Goal: Task Accomplishment & Management: Manage account settings

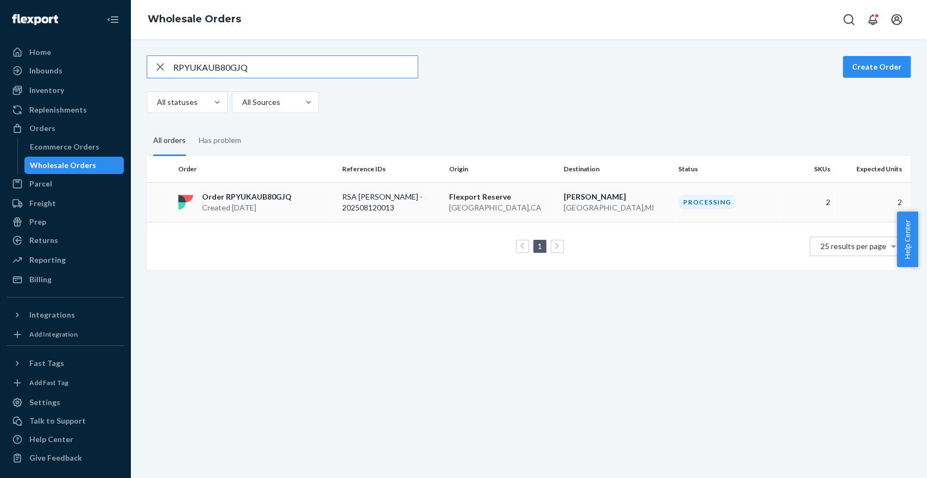
type input "RPYUKAUB80GJQ"
click at [362, 208] on p "RSA Erin Garnier - 202508120013" at bounding box center [385, 202] width 87 height 22
click at [152, 66] on div "button" at bounding box center [160, 67] width 26 height 22
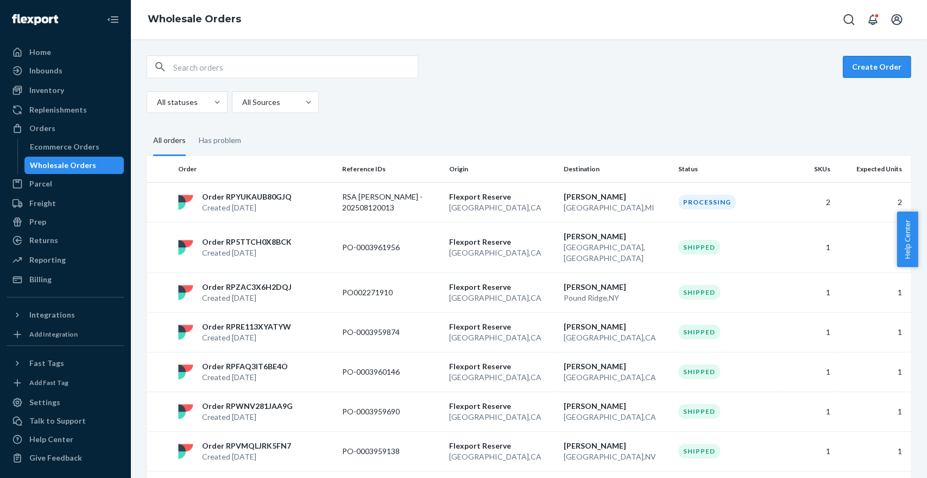
click at [857, 71] on button "Create Order" at bounding box center [877, 67] width 68 height 22
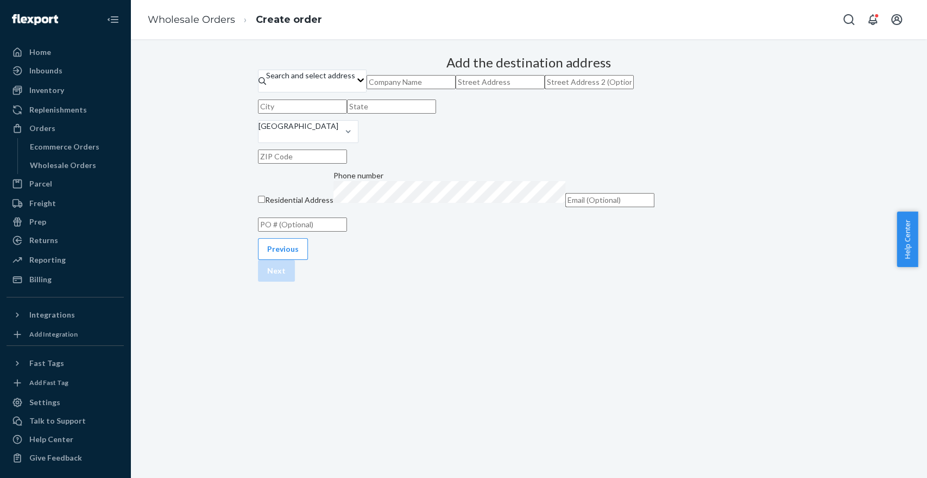
click at [347, 231] on input "text" at bounding box center [302, 224] width 89 height 14
paste input "PO002275394"
type input "PO002275394"
click at [456, 89] on input "text" at bounding box center [411, 82] width 89 height 14
paste input "Jennifer Smith"
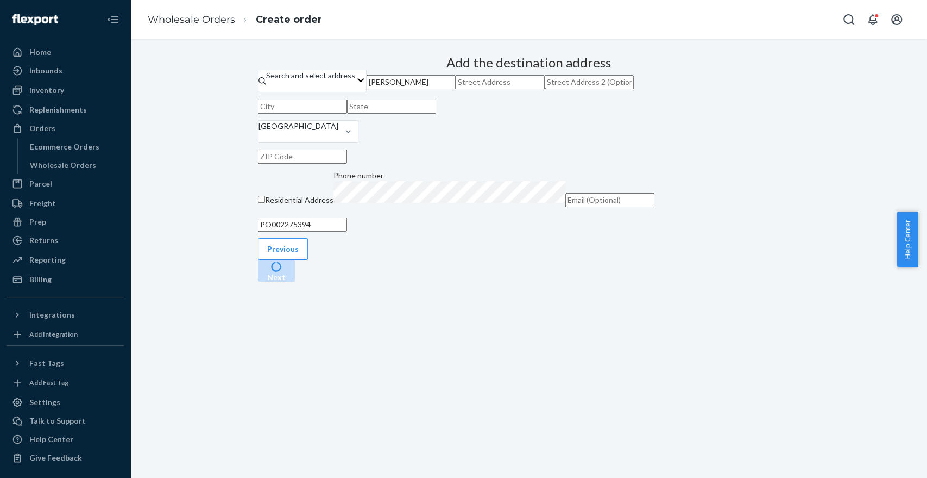
type input "Jennifer Smith"
type input "V"
paste input "8020 NW 66th st Apt 029317 Miami, FL 33166"
type input "8020 NW 66th st Apt 029317 Miami, FL 33166"
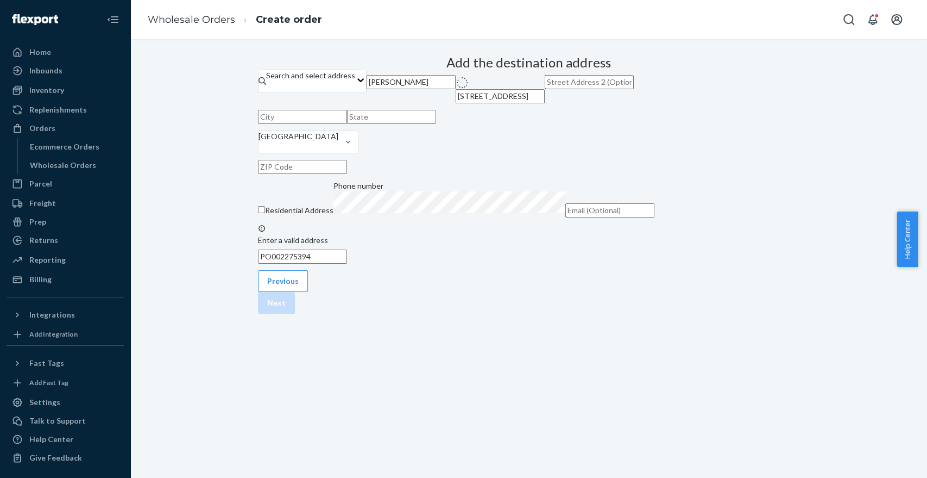
type input "Miami"
type input "FL"
type input "33166"
type input "8020 NW 66th St"
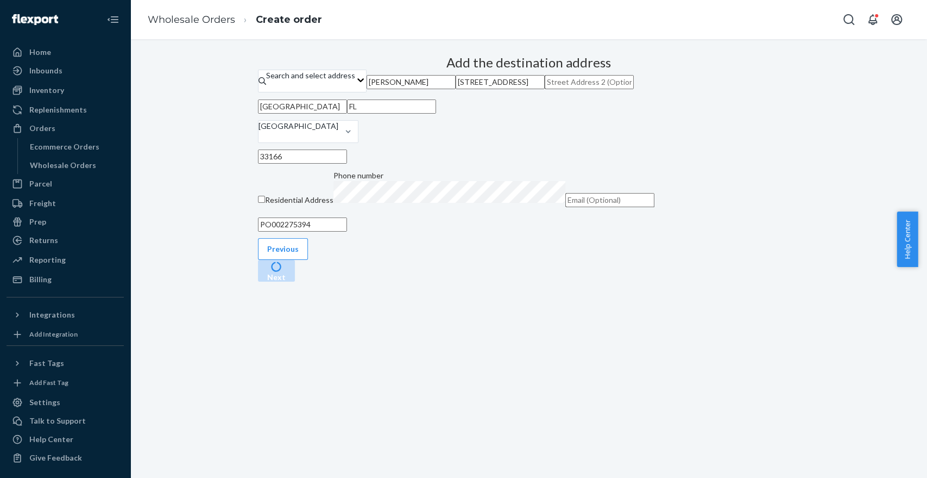
click at [695, 238] on div "Add the destination address Search and select address Jennifer Smith 8020 NW 66…" at bounding box center [529, 144] width 542 height 187
click at [295, 281] on button "Next" at bounding box center [276, 271] width 37 height 22
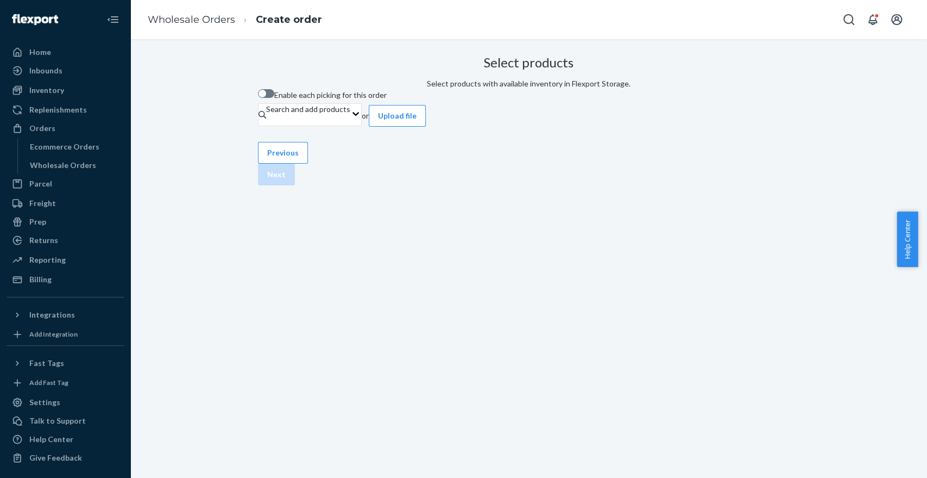
click at [377, 99] on span "Enable each picking for this order" at bounding box center [330, 94] width 112 height 9
click at [258, 98] on input "Enable each picking for this order" at bounding box center [257, 97] width 1 height 1
checkbox input "true"
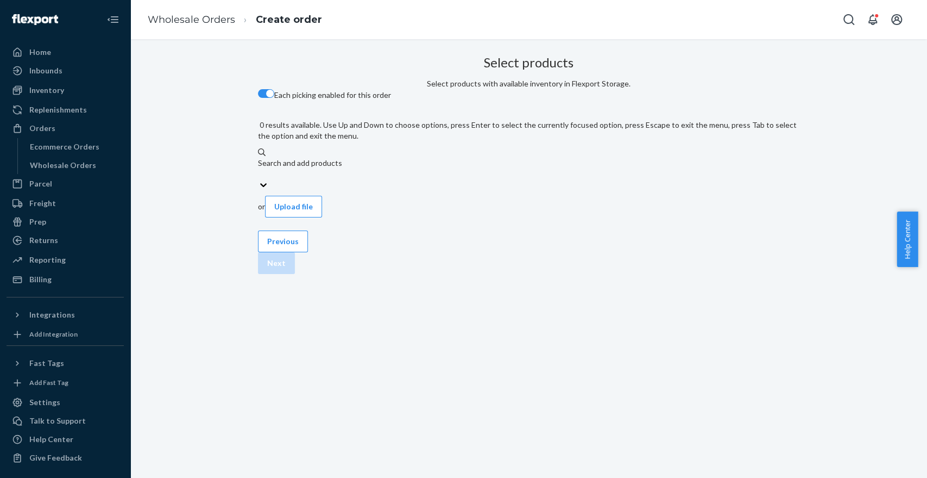
click at [391, 158] on div "Search and add products" at bounding box center [529, 169] width 542 height 22
click at [259, 168] on input "0 results available. Use Up and Down to choose options, press Enter to select t…" at bounding box center [258, 173] width 1 height 11
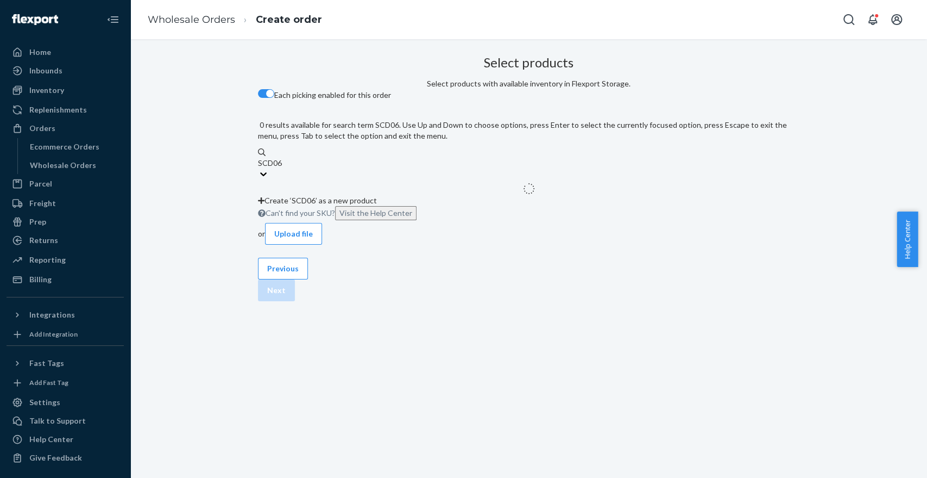
type input "SCD06K"
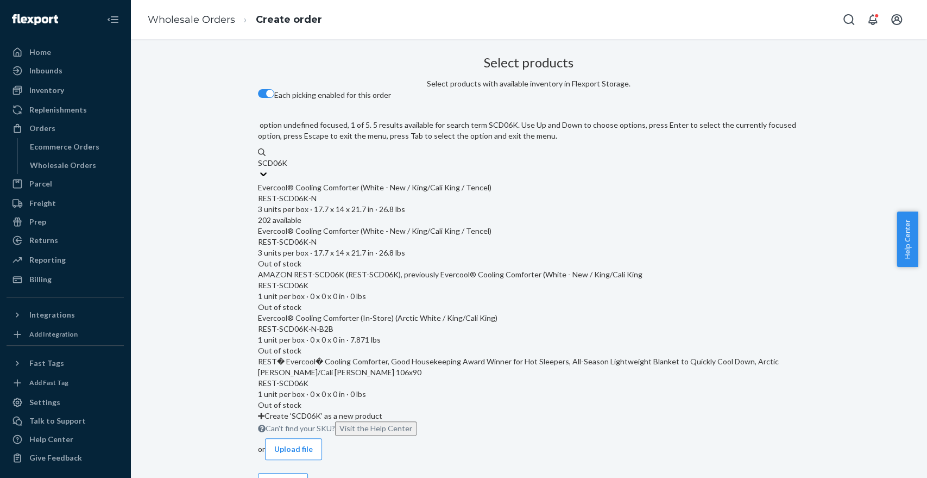
click at [513, 194] on div "REST-SCD06K-N" at bounding box center [529, 198] width 542 height 11
click at [288, 168] on input "SCD06K" at bounding box center [273, 163] width 30 height 11
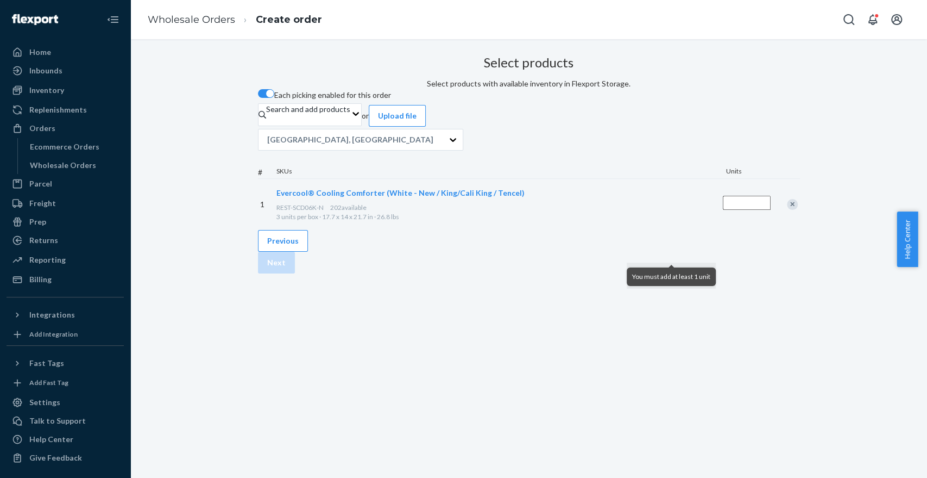
click at [723, 210] on input "Quantity" at bounding box center [747, 203] width 48 height 14
type input "1"
click at [625, 230] on div "Select products Select products with available inventory in Flexport Storage. E…" at bounding box center [529, 140] width 542 height 179
click at [760, 273] on div "Previous Next" at bounding box center [529, 251] width 542 height 43
click at [295, 273] on button "Next" at bounding box center [276, 263] width 37 height 22
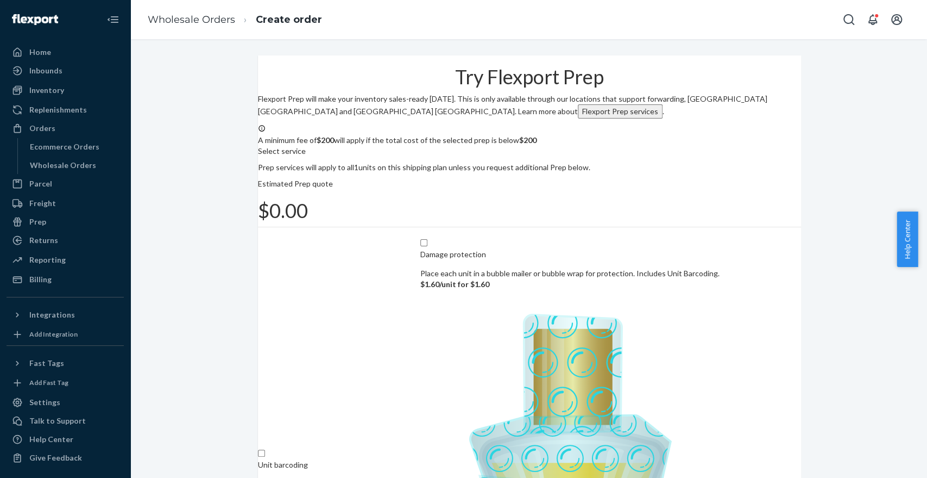
scroll to position [85, 0]
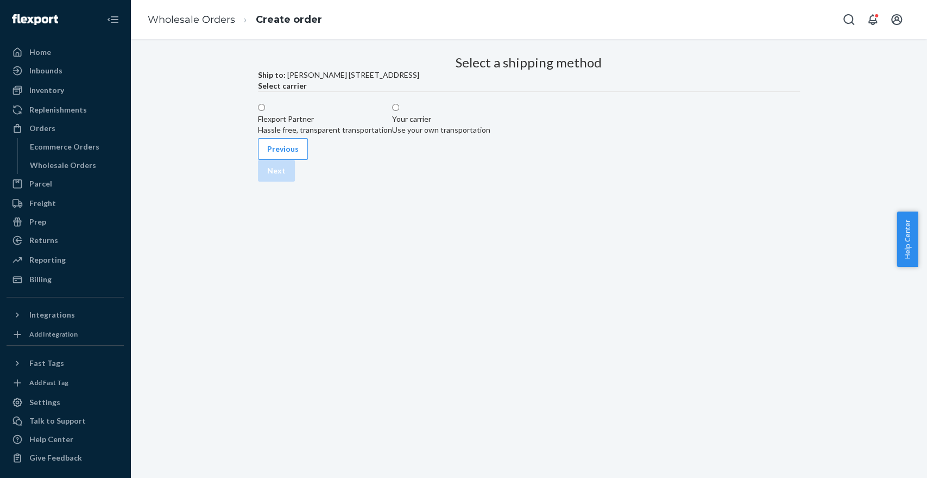
scroll to position [0, 0]
click at [392, 135] on label "Flexport Partner Hassle free, transparent transportation" at bounding box center [325, 119] width 134 height 33
click at [265, 111] on input "Flexport Partner Hassle free, transparent transportation" at bounding box center [261, 107] width 7 height 7
radio input "true"
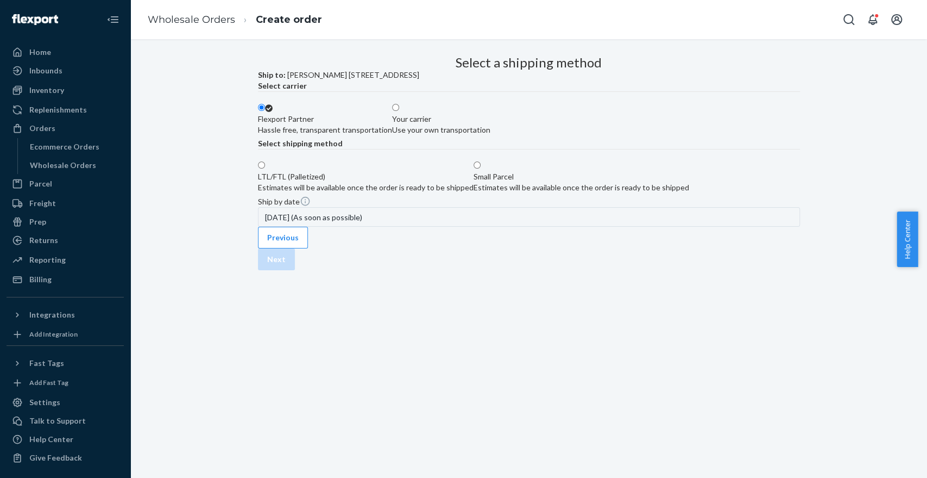
click at [618, 193] on div "Estimates will be available once the order is ready to be shipped" at bounding box center [582, 187] width 216 height 11
click at [481, 168] on input "Small Parcel Estimates will be available once the order is ready to be shipped" at bounding box center [477, 164] width 7 height 7
radio input "true"
click at [295, 270] on button "Next" at bounding box center [276, 259] width 37 height 22
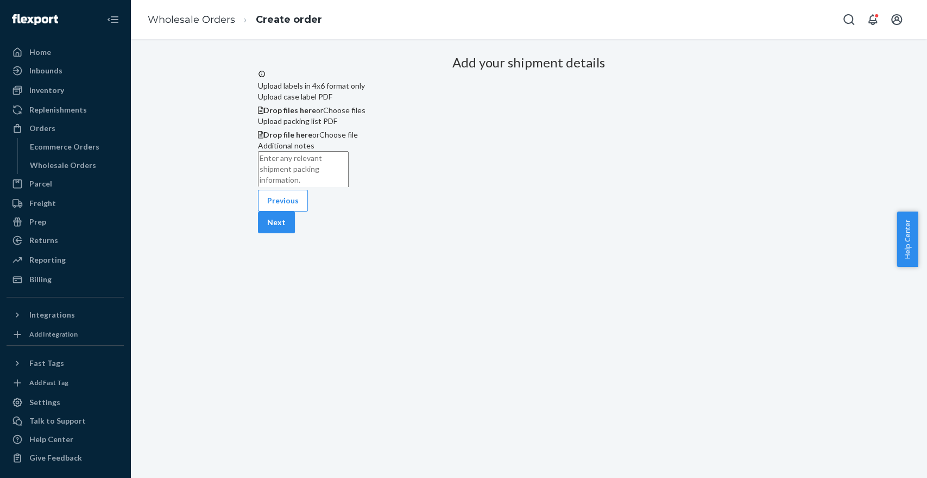
click at [758, 233] on div "Previous Next" at bounding box center [529, 211] width 542 height 43
click at [295, 233] on button "Next" at bounding box center [276, 222] width 37 height 22
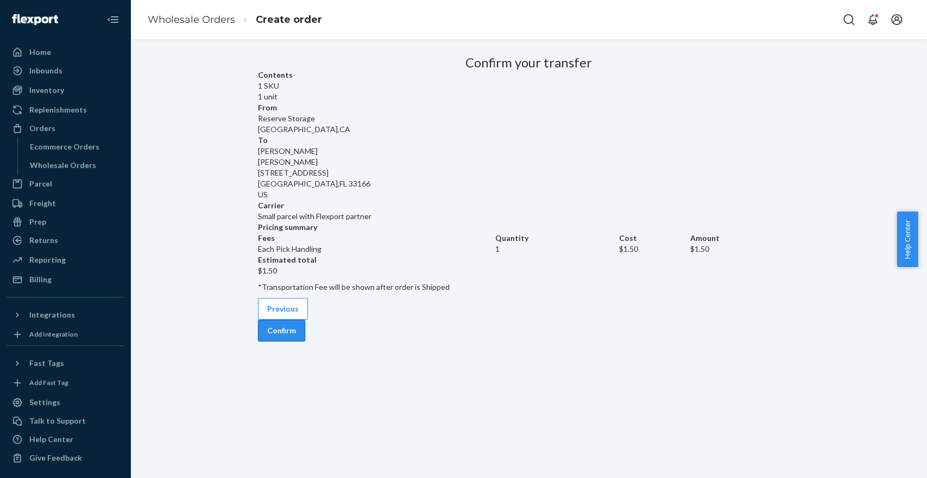
click at [305, 341] on button "Confirm" at bounding box center [281, 330] width 47 height 22
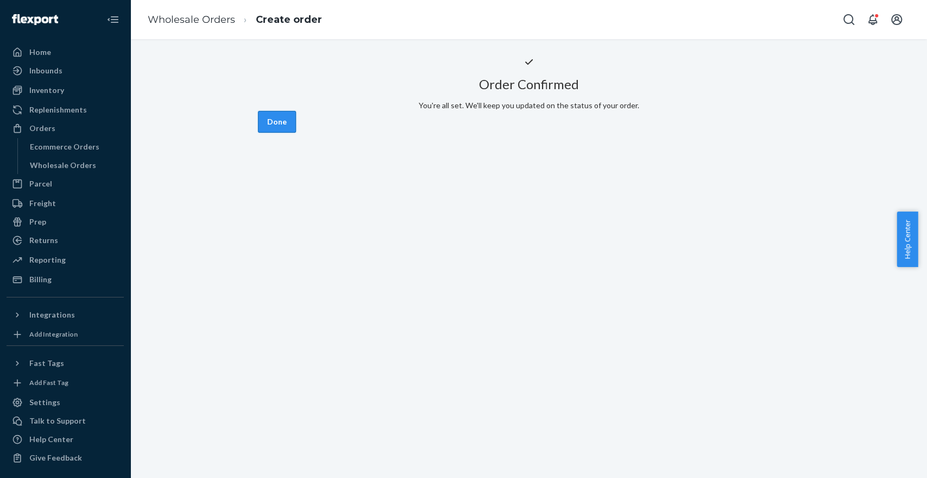
click at [296, 133] on button "Done" at bounding box center [277, 122] width 38 height 22
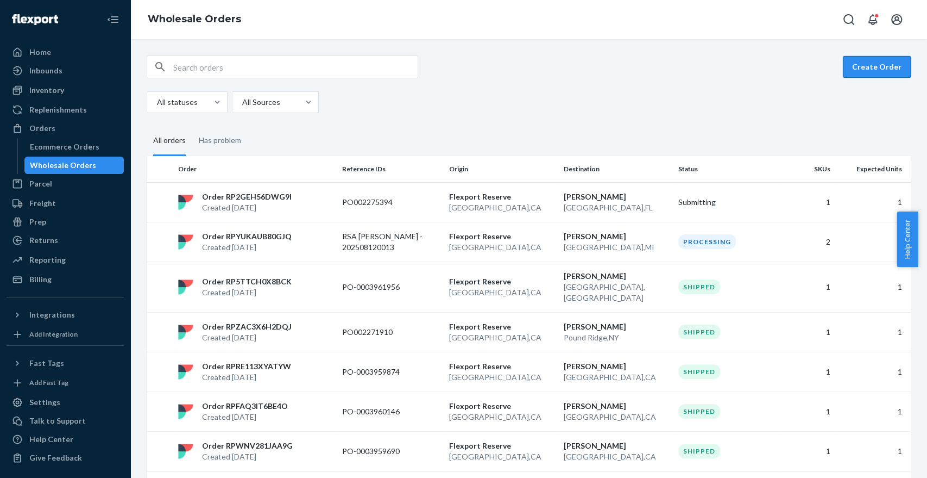
click at [875, 67] on button "Create Order" at bounding box center [877, 67] width 68 height 22
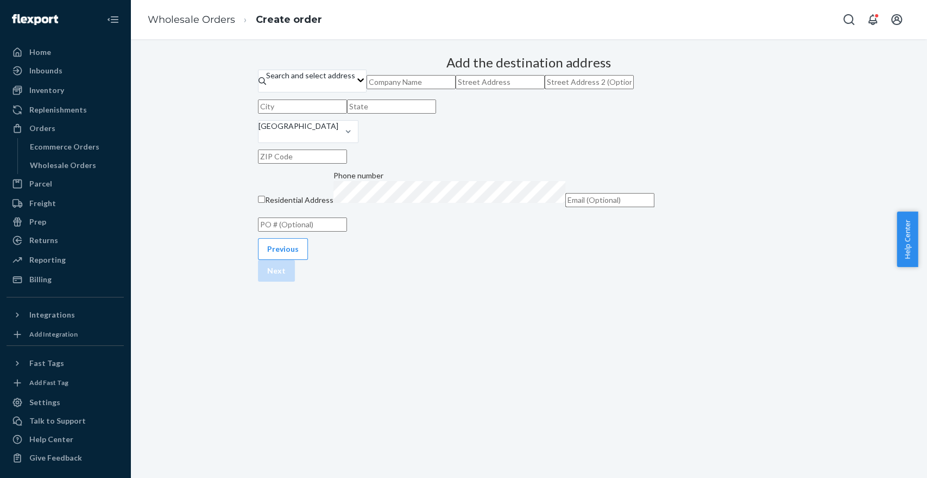
click at [347, 231] on input "text" at bounding box center [302, 224] width 89 height 14
paste input "PO002276409"
type input "PO002276409"
click at [442, 89] on input "text" at bounding box center [411, 82] width 89 height 14
paste input "robert brubaker"
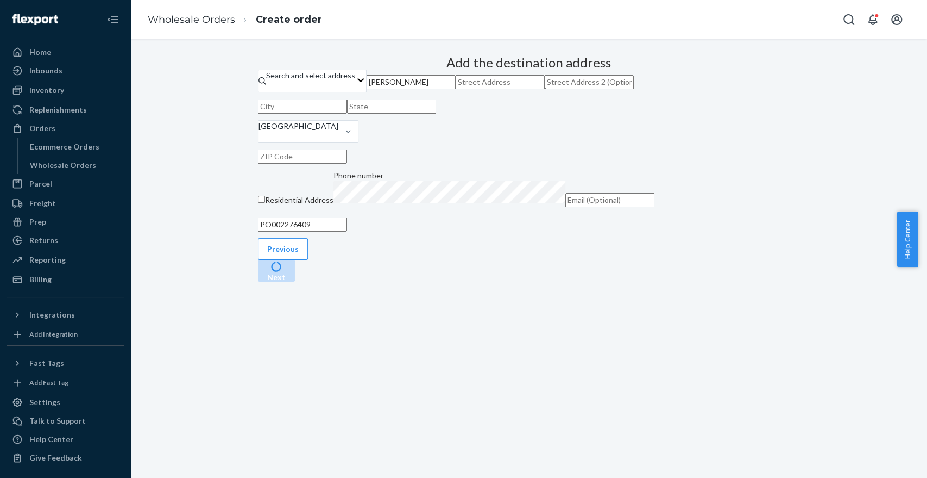
type input "robert brubaker"
paste input "10049 NW 89th Ave Unit 2 Apt 007263 Medley, FL 33178"
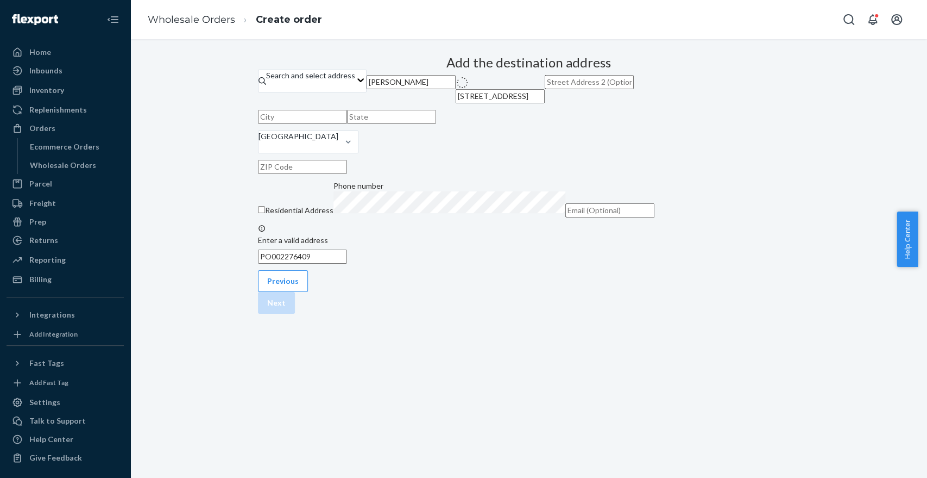
type input "10049 NW 89th Ave"
type input "Medley"
type input "FL"
type input "33178"
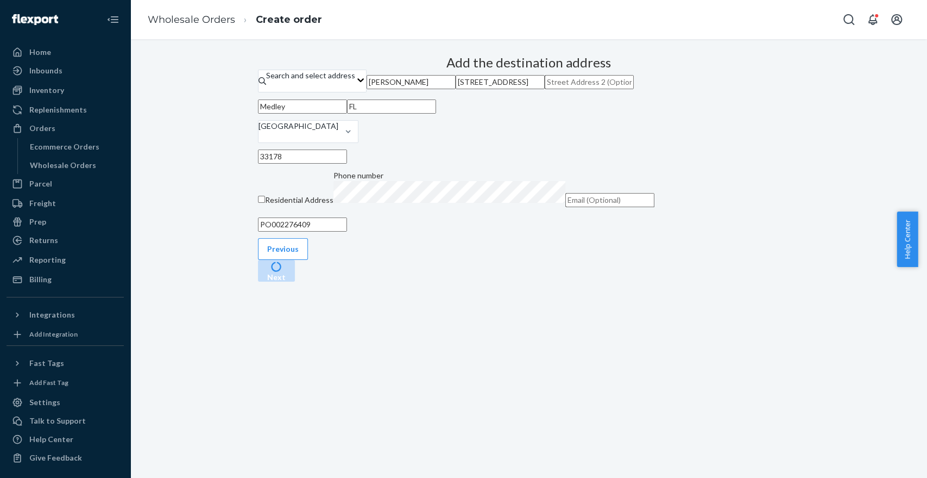
click at [545, 89] on input "text" at bounding box center [589, 82] width 89 height 14
paste input "Unit 2 Apt 007263"
type input "Unit 2 Apt 007263"
click at [737, 238] on div "Add the destination address Search and select address robert brubaker 10049 NW …" at bounding box center [529, 144] width 542 height 187
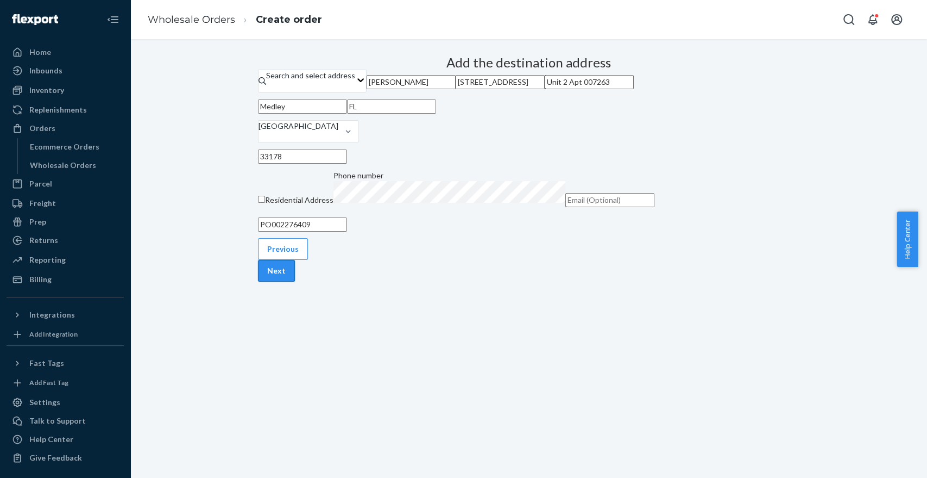
click at [295, 281] on button "Next" at bounding box center [276, 271] width 37 height 22
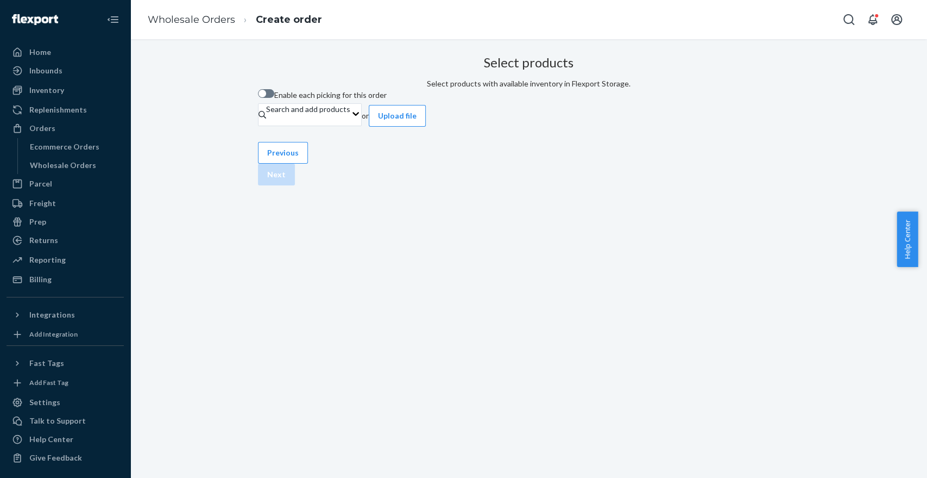
scroll to position [0, 0]
click at [347, 99] on span "Enable each picking for this order" at bounding box center [330, 94] width 112 height 9
click at [258, 98] on input "Enable each picking for this order" at bounding box center [257, 97] width 1 height 1
checkbox input "true"
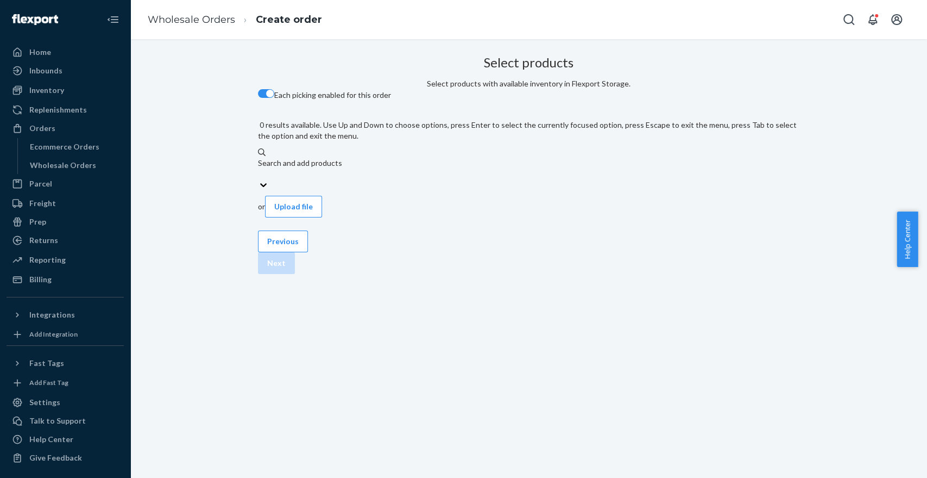
click at [372, 160] on div "Search and add products" at bounding box center [529, 163] width 542 height 11
click at [259, 168] on input "0 results available. Use Up and Down to choose options, press Enter to select t…" at bounding box center [258, 173] width 1 height 11
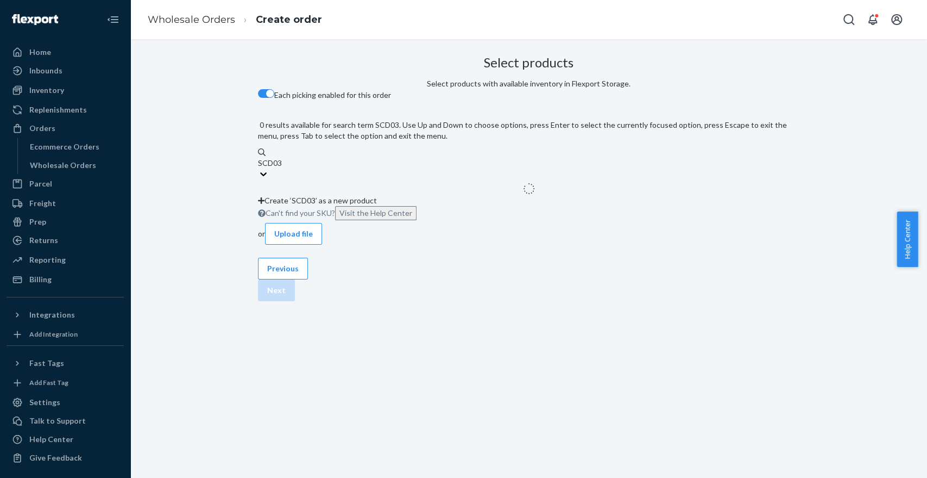
type input "SCD03Q"
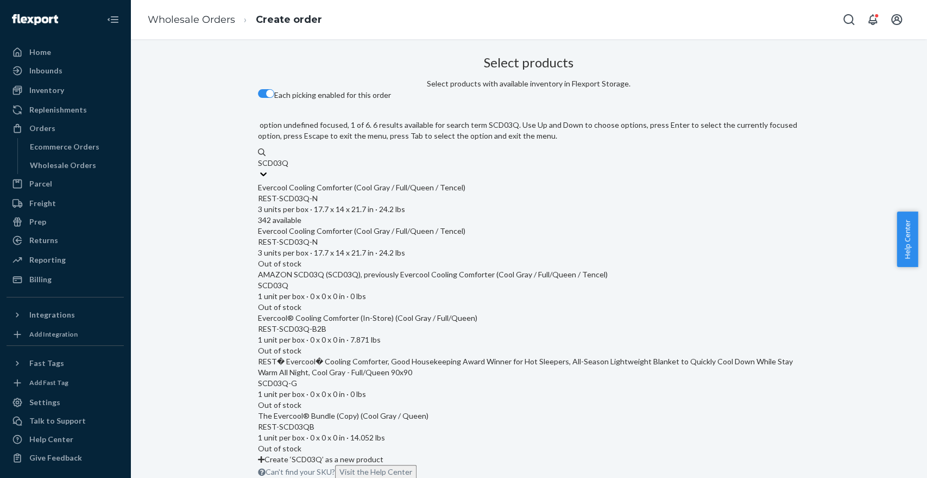
click at [400, 187] on div "Evercool Cooling Comforter (Cool Gray / Full/Queen / Tencel)" at bounding box center [529, 187] width 542 height 11
click at [289, 168] on input "SCD03Q" at bounding box center [273, 163] width 31 height 11
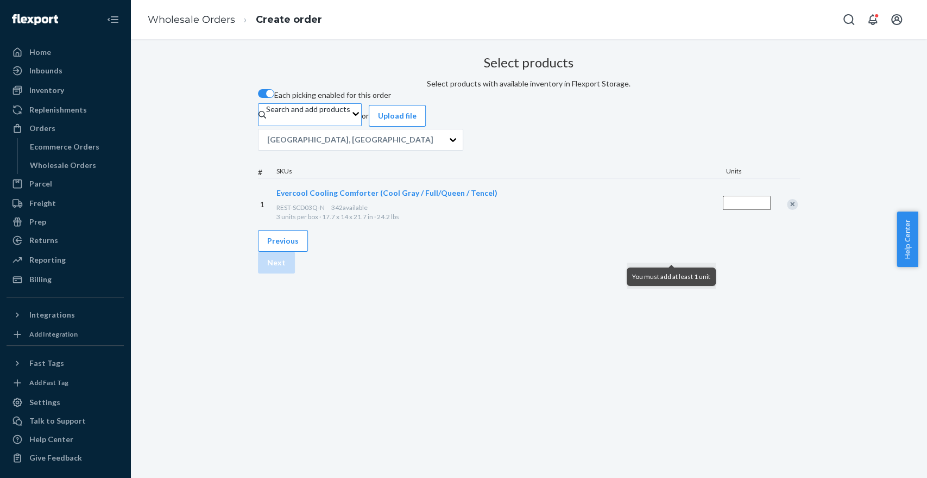
click at [723, 210] on input "Quantity" at bounding box center [747, 203] width 48 height 14
type input "1"
click at [650, 230] on div "Select products Select products with available inventory in Flexport Storage. E…" at bounding box center [529, 140] width 542 height 179
click at [295, 273] on button "Next" at bounding box center [276, 263] width 37 height 22
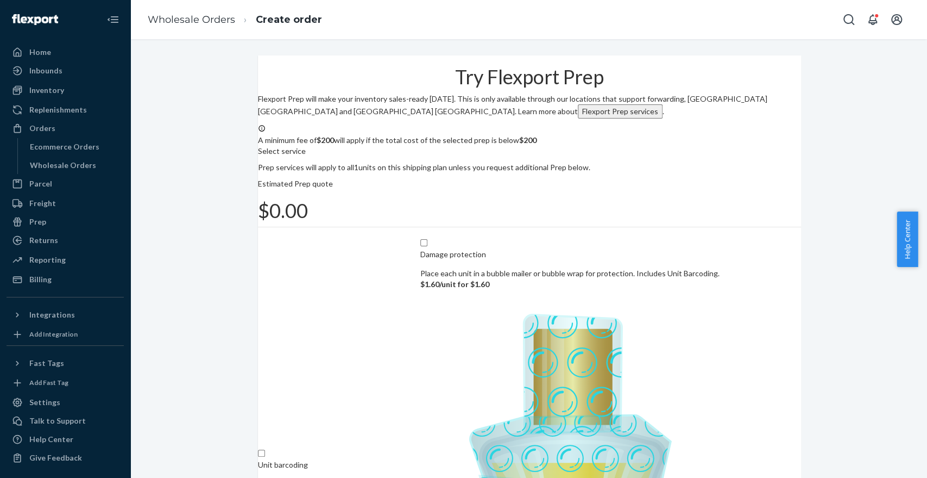
scroll to position [85, 0]
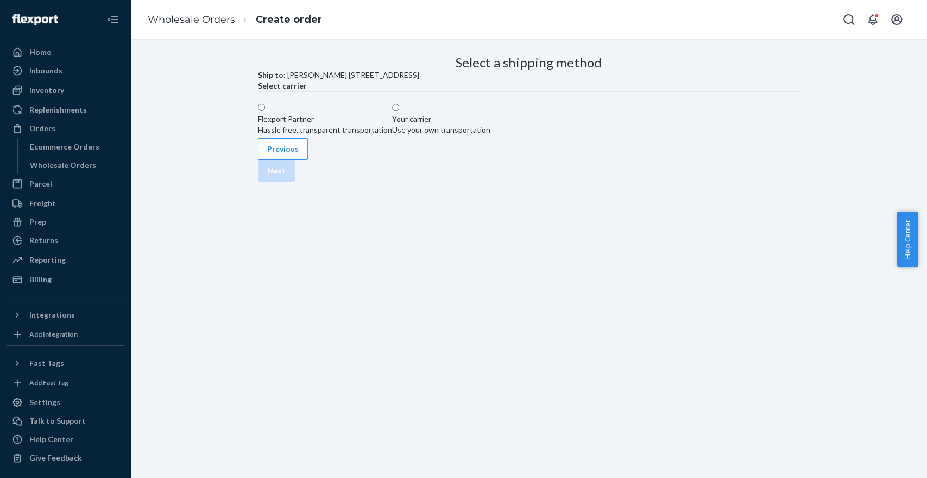
click at [392, 135] on label "Flexport Partner Hassle free, transparent transportation" at bounding box center [325, 119] width 134 height 33
click at [265, 111] on input "Flexport Partner Hassle free, transparent transportation" at bounding box center [261, 107] width 7 height 7
radio input "true"
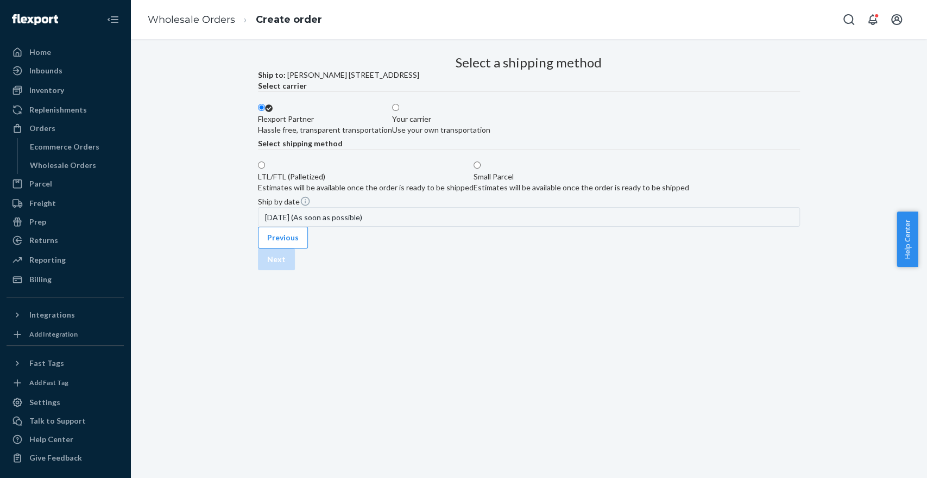
click at [556, 193] on div "Small Parcel Estimates will be available once the order is ready to be shipped" at bounding box center [582, 182] width 216 height 22
click at [481, 168] on input "Small Parcel Estimates will be available once the order is ready to be shipped" at bounding box center [477, 164] width 7 height 7
radio input "true"
click at [295, 270] on button "Next" at bounding box center [276, 259] width 37 height 22
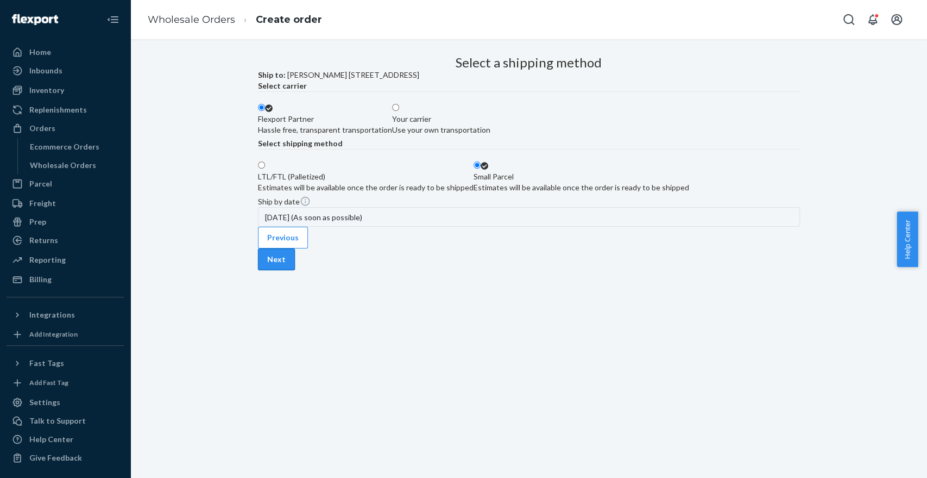
scroll to position [0, 0]
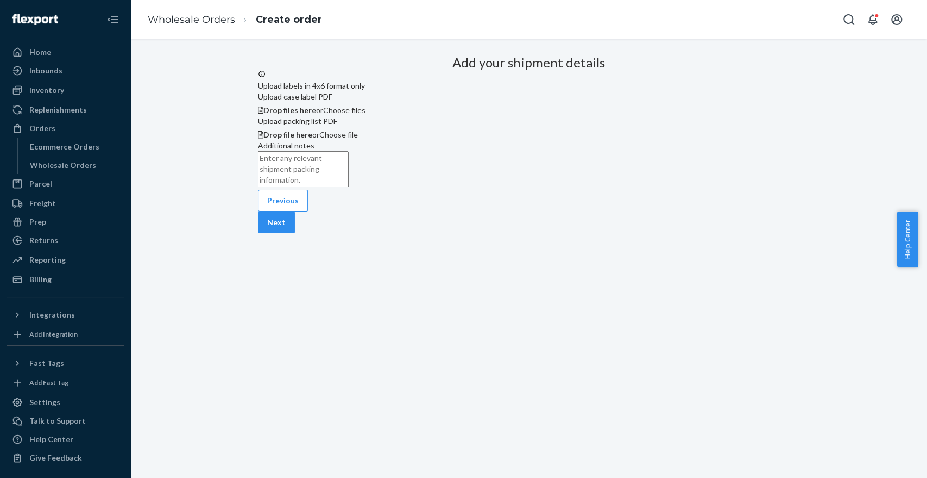
click at [295, 233] on button "Next" at bounding box center [276, 222] width 37 height 22
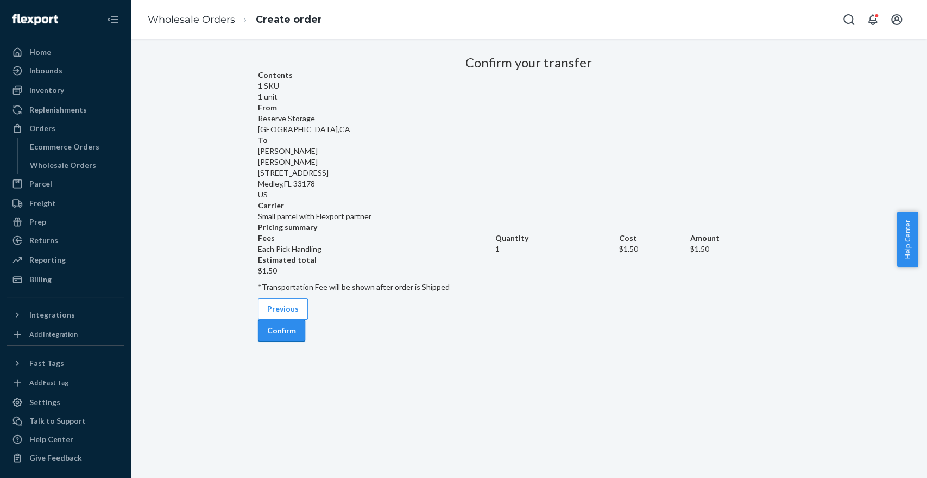
click at [305, 341] on button "Confirm" at bounding box center [281, 330] width 47 height 22
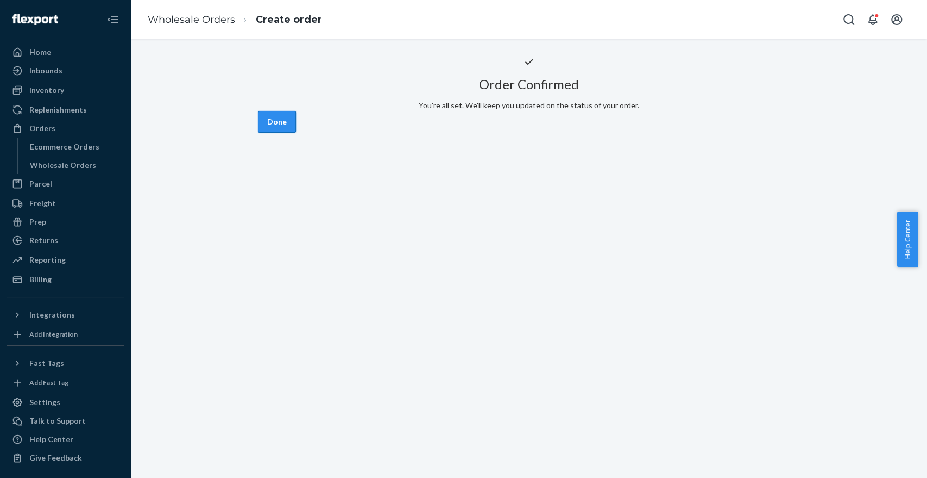
click at [296, 133] on button "Done" at bounding box center [277, 122] width 38 height 22
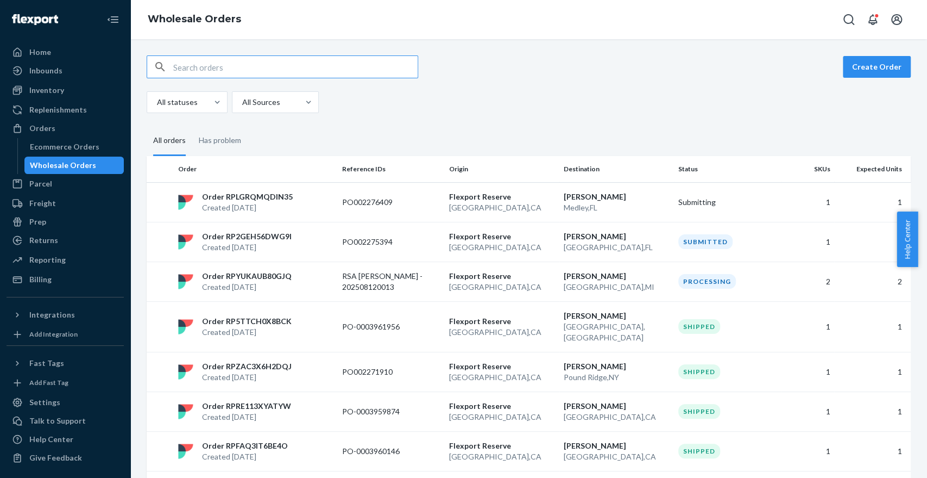
paste input "PO002271910"
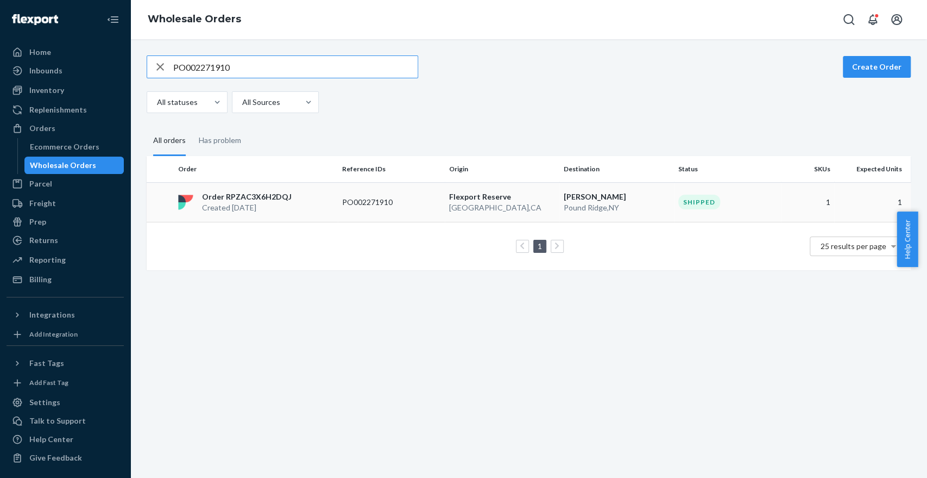
type input "PO002271910"
click at [477, 192] on p "Flexport Reserve" at bounding box center [502, 196] width 106 height 11
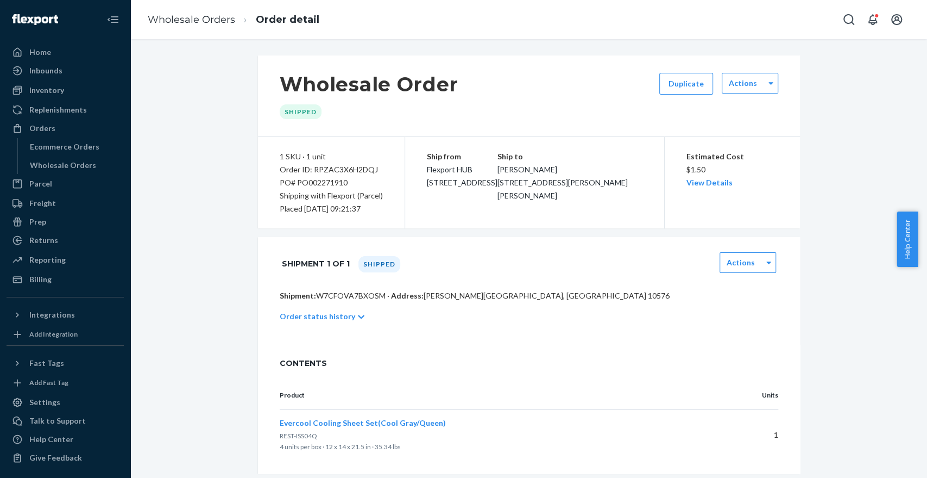
scroll to position [22, 0]
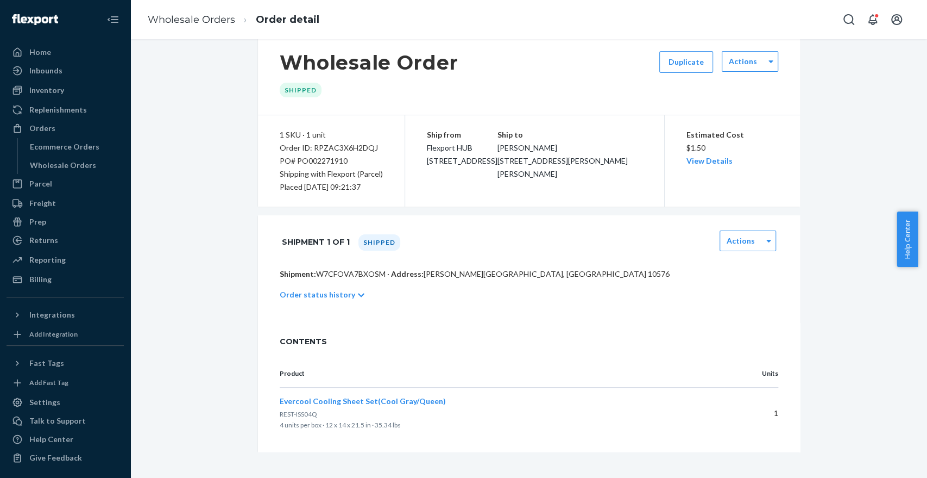
click at [342, 297] on p "Order status history" at bounding box center [318, 294] width 76 height 11
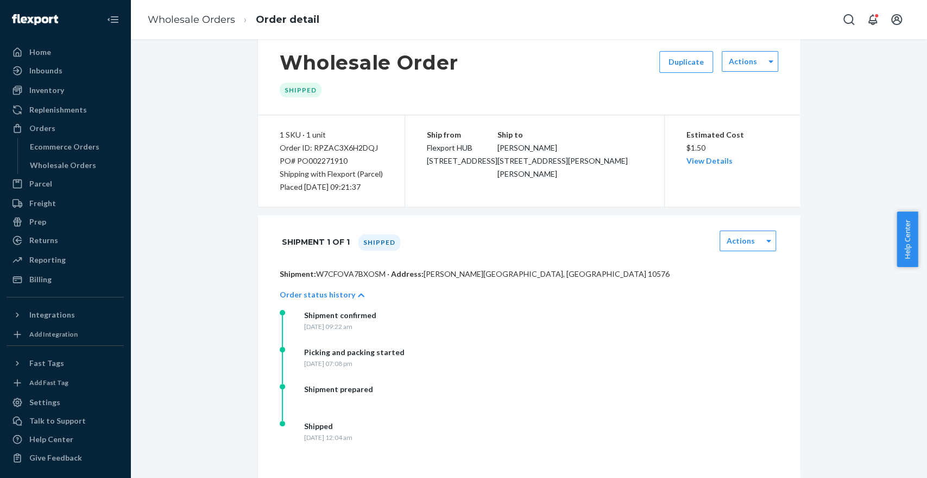
click at [352, 303] on div "Order status history" at bounding box center [529, 294] width 499 height 30
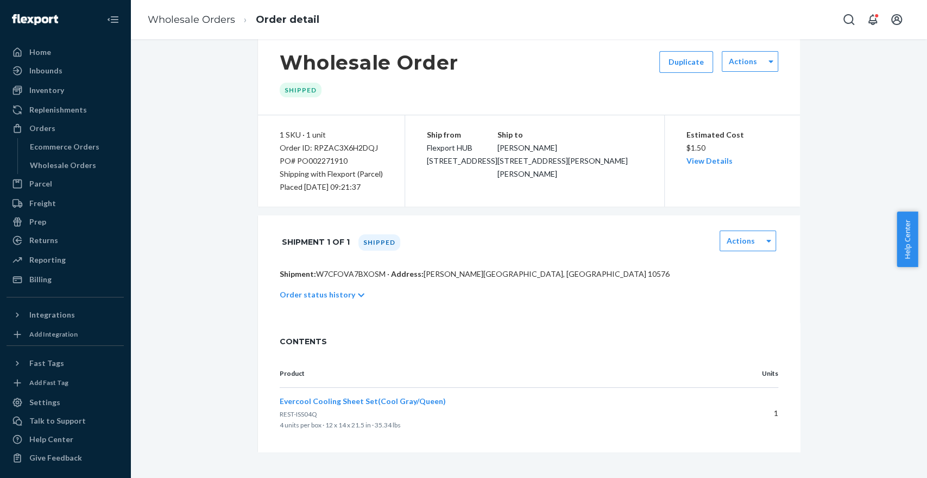
click at [349, 142] on div "Order ID: RPZAC3X6H2DQJ" at bounding box center [331, 147] width 103 height 13
copy div "RPZAC3X6H2DQJ"
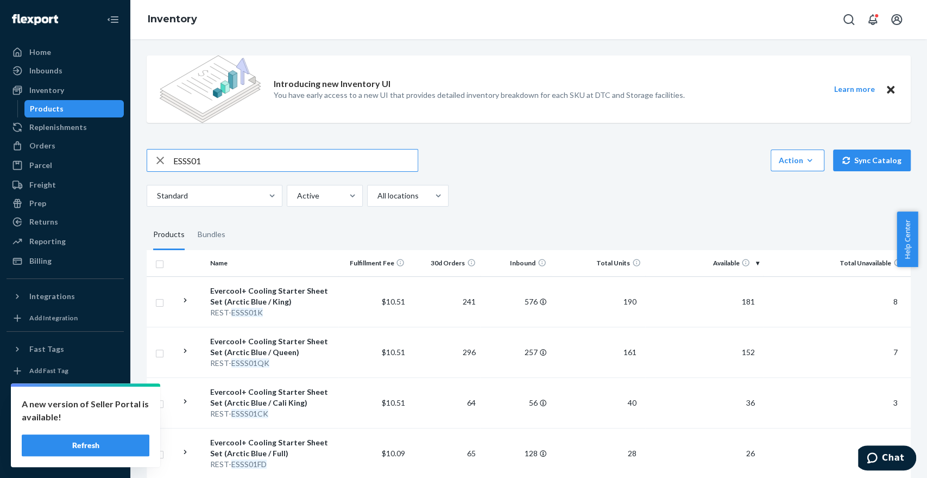
click at [235, 153] on input "ESSS01" at bounding box center [295, 160] width 244 height 22
type input "ISS02"
click at [267, 413] on div "REST- ISS02F" at bounding box center [272, 413] width 124 height 11
click at [237, 158] on input "ISS02" at bounding box center [295, 160] width 244 height 22
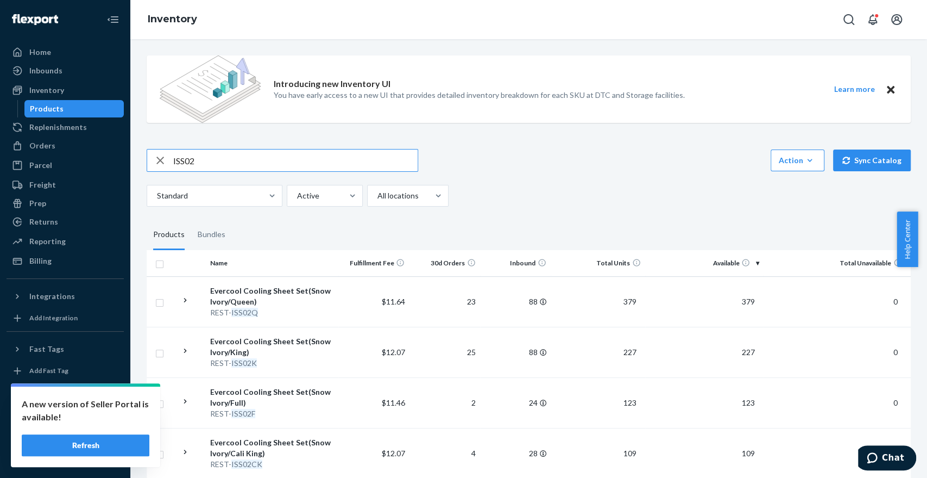
click at [237, 158] on input "ISS02" at bounding box center [295, 160] width 244 height 22
type input "SCD02"
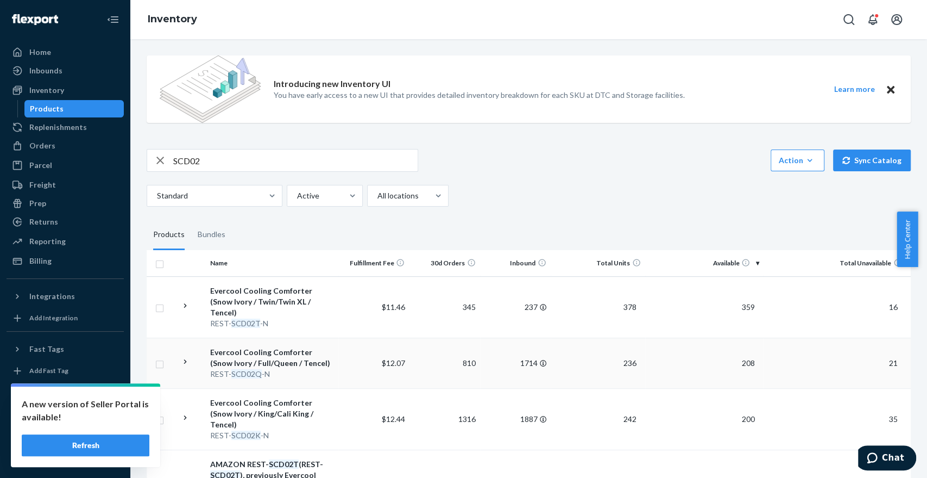
click at [323, 352] on div "Evercool Cooling Comforter (Snow Ivory / Full/Queen / Tencel)" at bounding box center [272, 358] width 124 height 22
type input "SCD06"
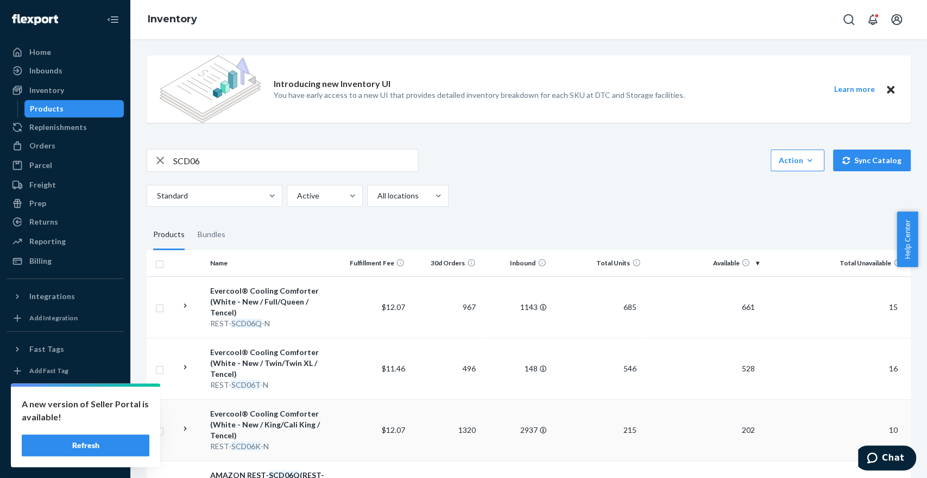
click at [314, 426] on div "Evercool® Cooling Comforter (White - New / King/Cali King / Tencel)" at bounding box center [272, 424] width 124 height 33
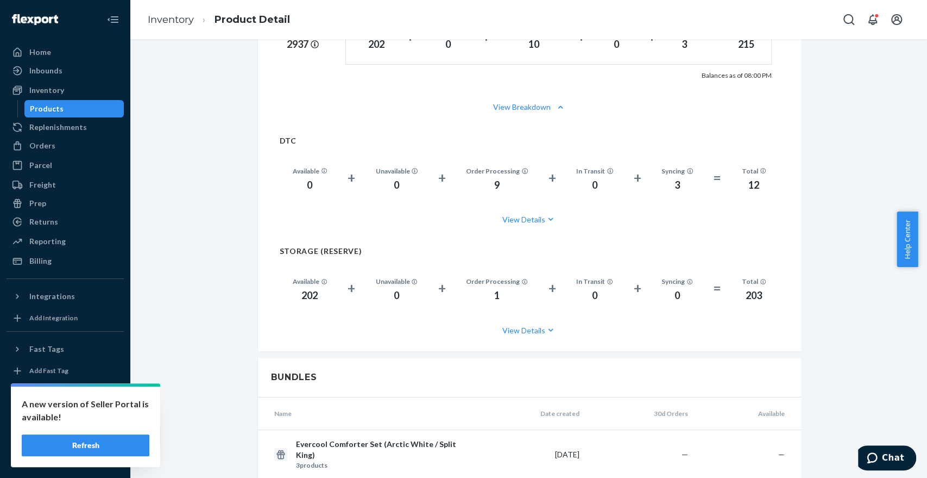
scroll to position [843, 0]
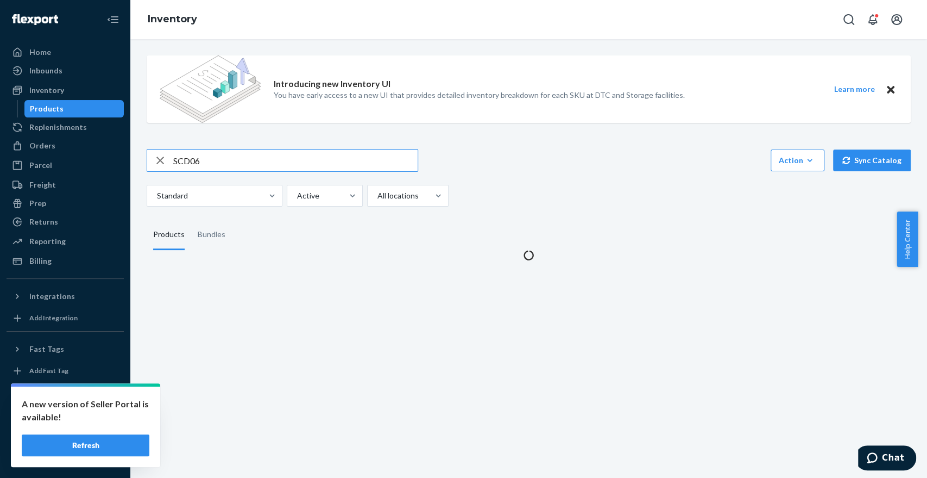
click at [230, 163] on input "SCD06" at bounding box center [295, 160] width 244 height 22
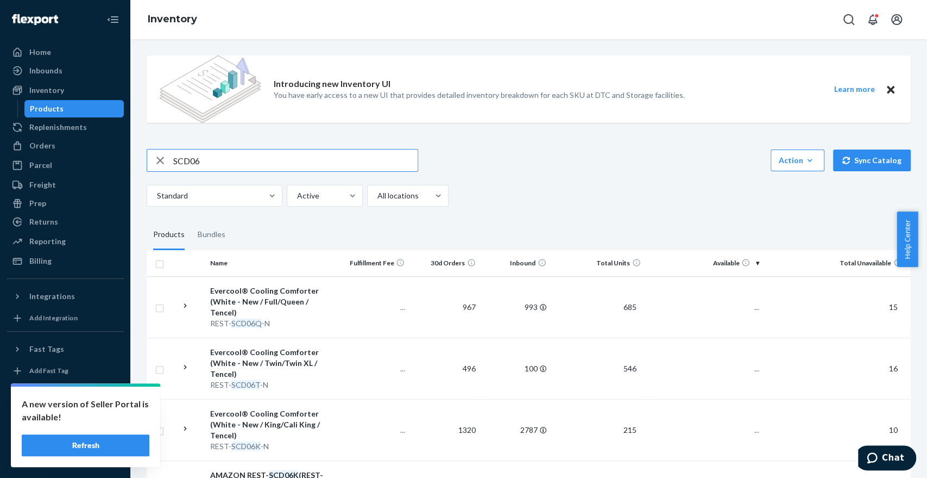
click at [230, 163] on input "SCD06" at bounding box center [295, 160] width 244 height 22
type input "SCD00"
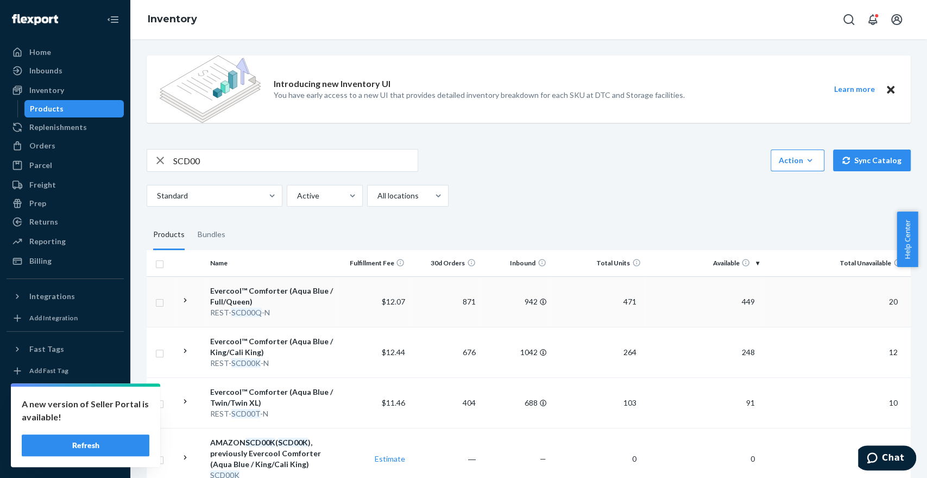
click at [261, 294] on div "Evercool™ Comforter (Aqua Blue / Full/Queen)" at bounding box center [272, 296] width 124 height 22
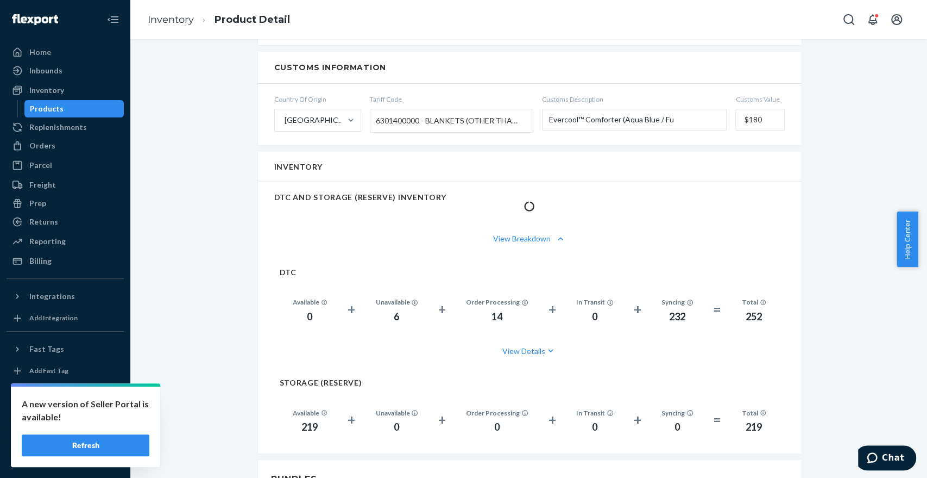
scroll to position [707, 0]
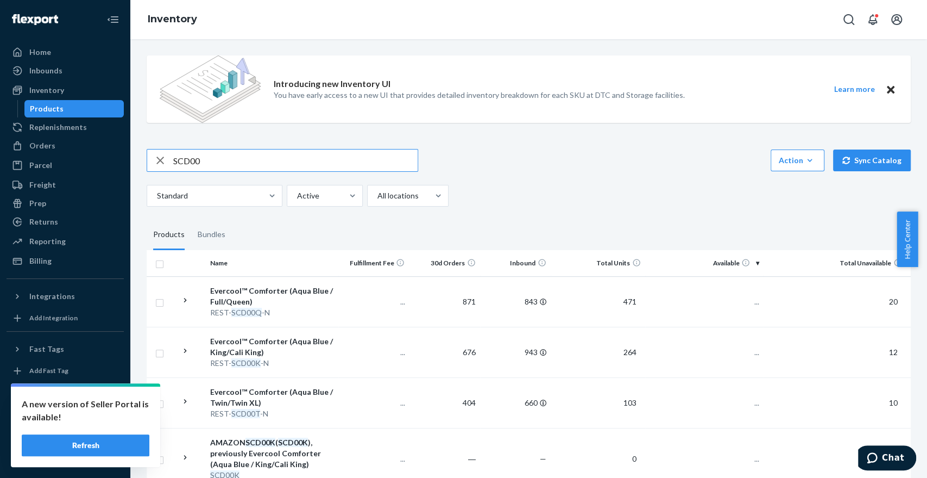
click at [222, 167] on input "SCD00" at bounding box center [295, 160] width 244 height 22
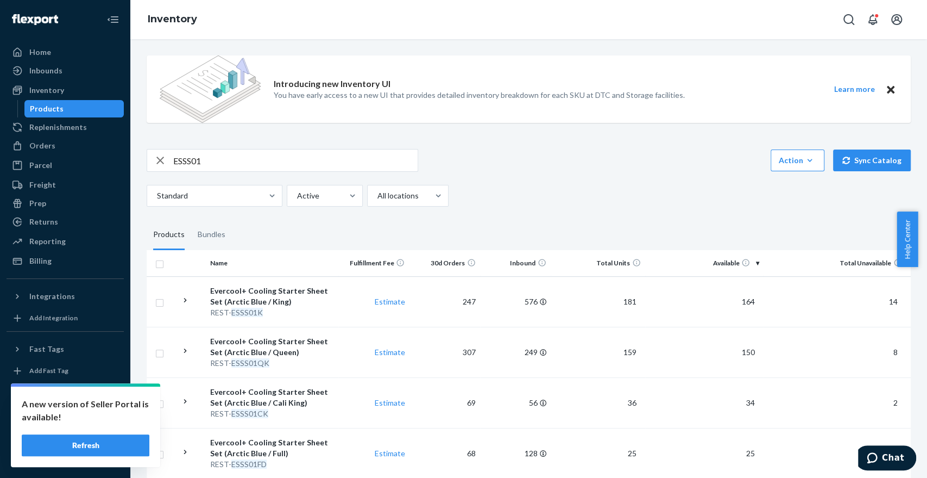
click at [240, 152] on input "ESSS01" at bounding box center [295, 160] width 244 height 22
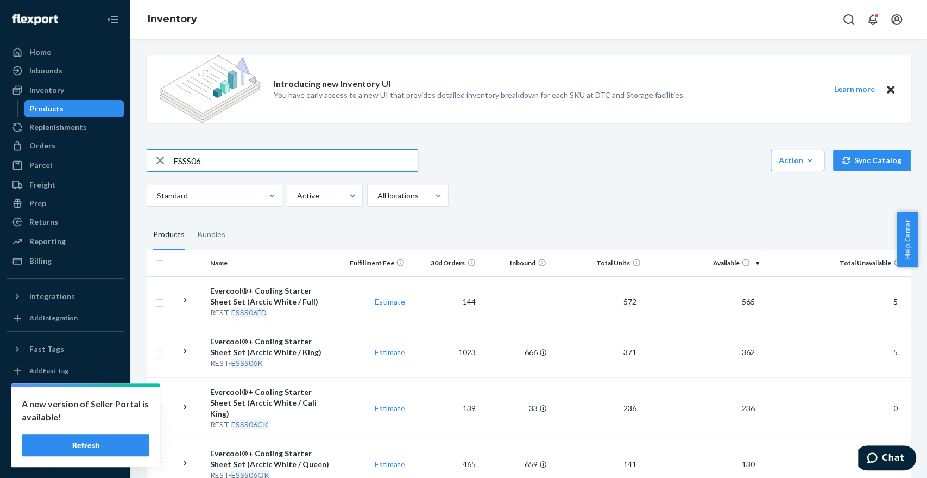
click at [240, 162] on input "ESSS06" at bounding box center [295, 160] width 244 height 22
click at [225, 149] on div "ESSS06" at bounding box center [283, 160] width 272 height 23
drag, startPoint x: 225, startPoint y: 148, endPoint x: 236, endPoint y: 161, distance: 16.6
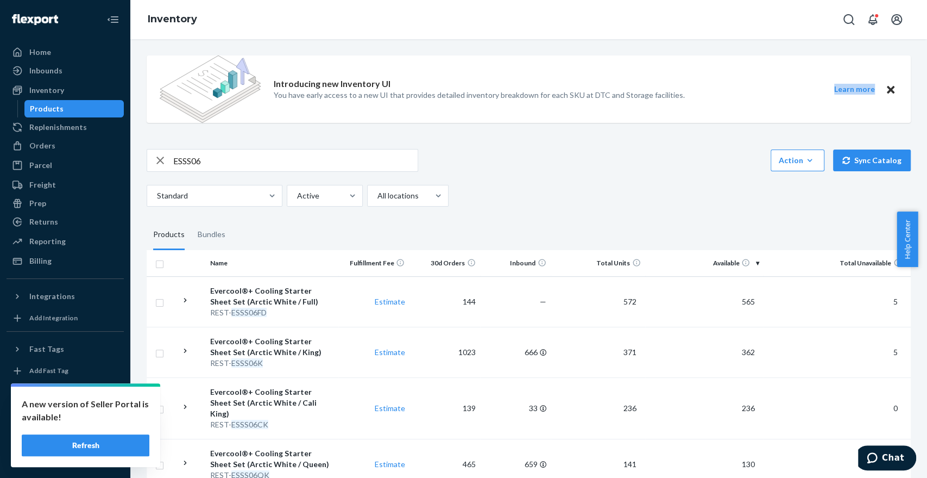
click at [236, 161] on div "ESSS06" at bounding box center [283, 160] width 272 height 23
click at [236, 161] on input "ESSS06" at bounding box center [295, 160] width 244 height 22
type input "ISS01"
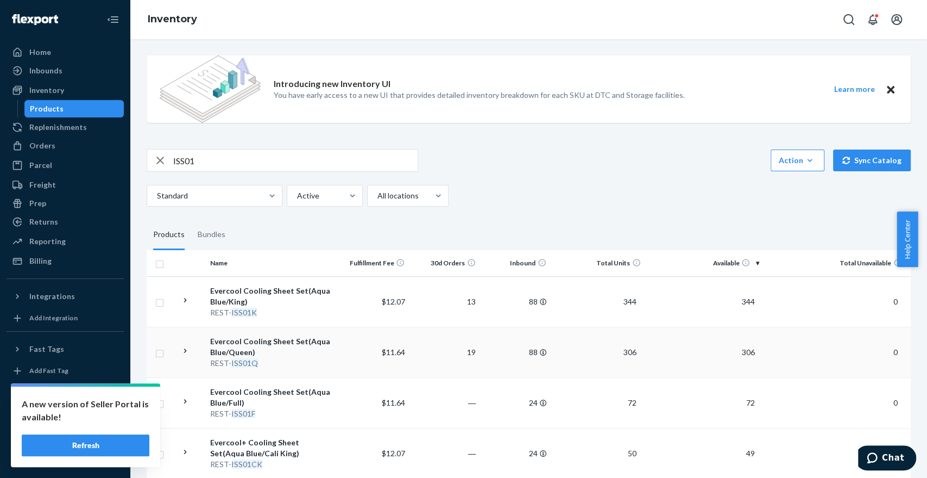
click at [251, 365] on em "ISS01Q" at bounding box center [244, 362] width 27 height 9
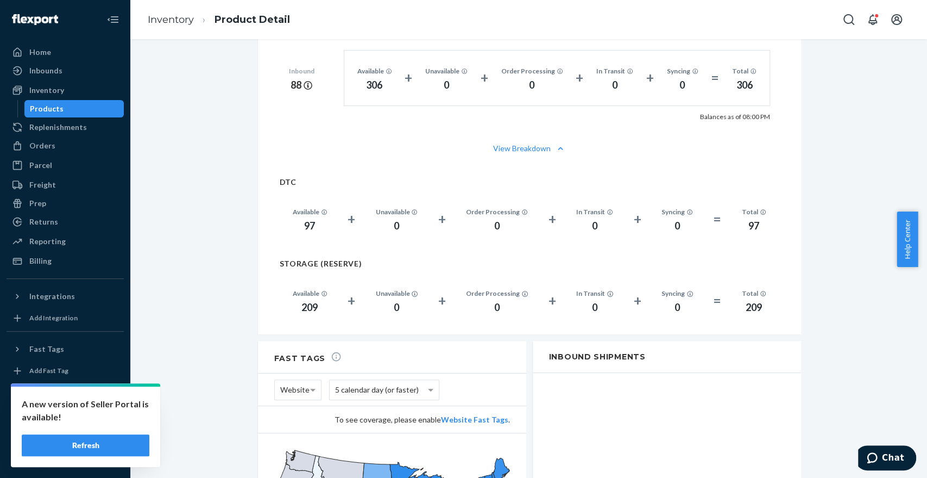
scroll to position [792, 0]
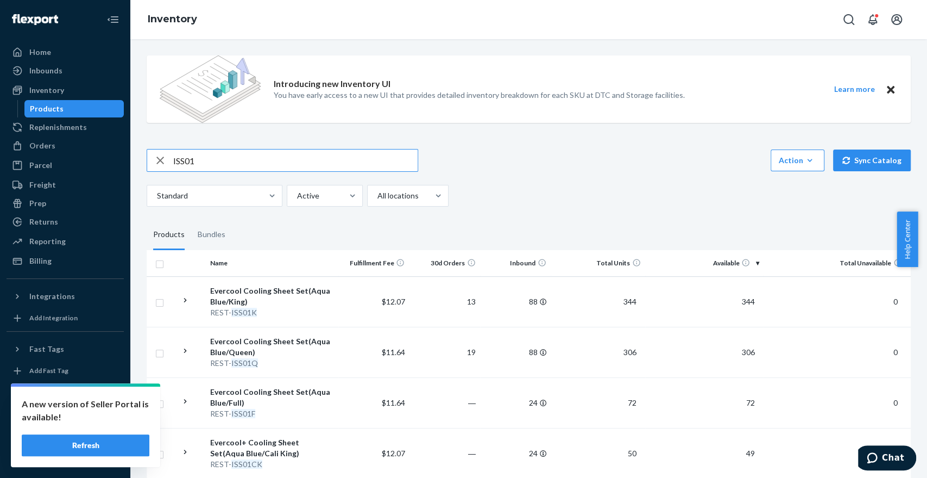
click at [255, 155] on input "ISS01" at bounding box center [295, 160] width 244 height 22
type input "SCD03"
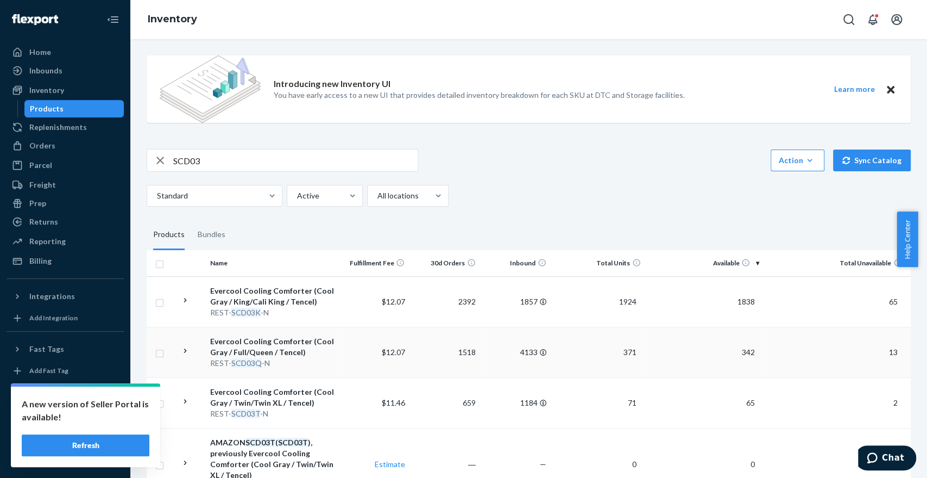
click at [277, 362] on div "REST- SCD03Q -N" at bounding box center [272, 362] width 124 height 11
click at [101, 458] on div "A new version of Seller Portal is available! Refresh" at bounding box center [85, 426] width 149 height 80
click at [126, 449] on button "Refresh" at bounding box center [86, 445] width 128 height 22
